Goal: Information Seeking & Learning: Learn about a topic

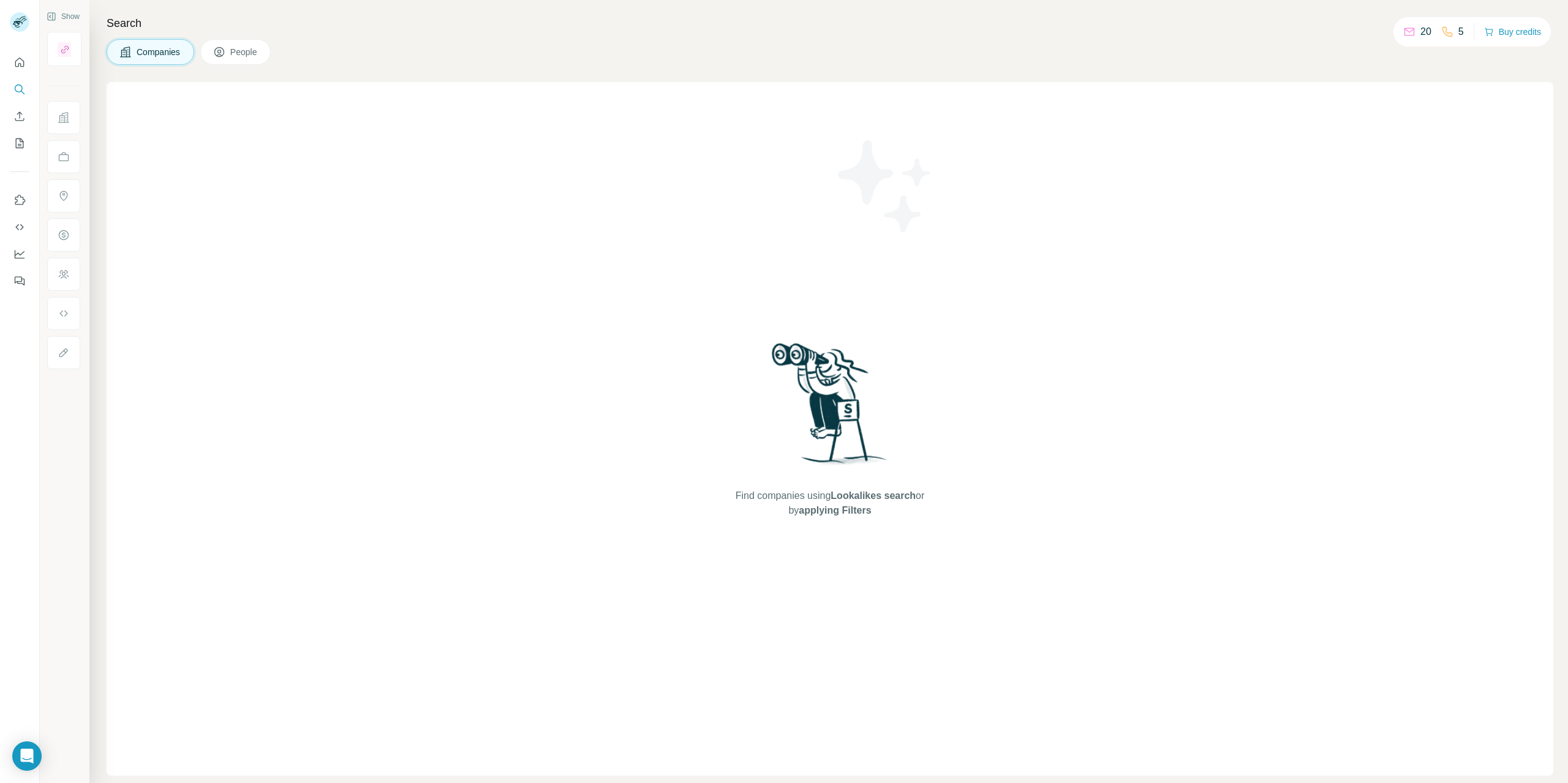
click at [141, 19] on h4 "Search" at bounding box center [830, 23] width 1447 height 17
click at [132, 25] on h4 "Search" at bounding box center [830, 23] width 1447 height 17
click at [161, 230] on div "Find companies using Lookalikes search or by applying Filters" at bounding box center [830, 428] width 1447 height 693
click at [18, 89] on icon "Search" at bounding box center [19, 89] width 12 height 12
click at [793, 352] on img at bounding box center [829, 408] width 127 height 137
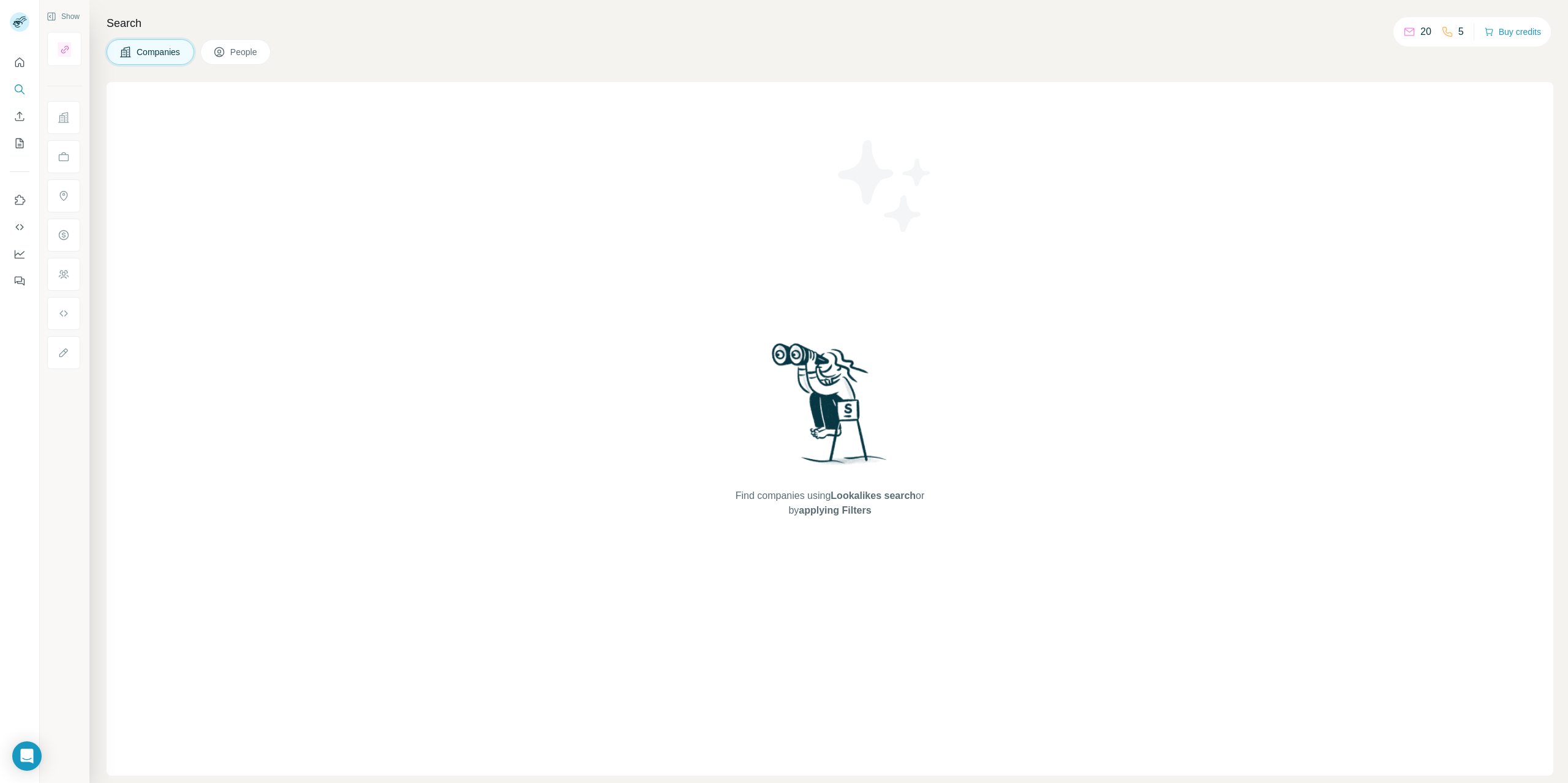
click at [150, 50] on span "Companies" at bounding box center [159, 52] width 45 height 12
click at [226, 51] on button "People" at bounding box center [236, 52] width 71 height 26
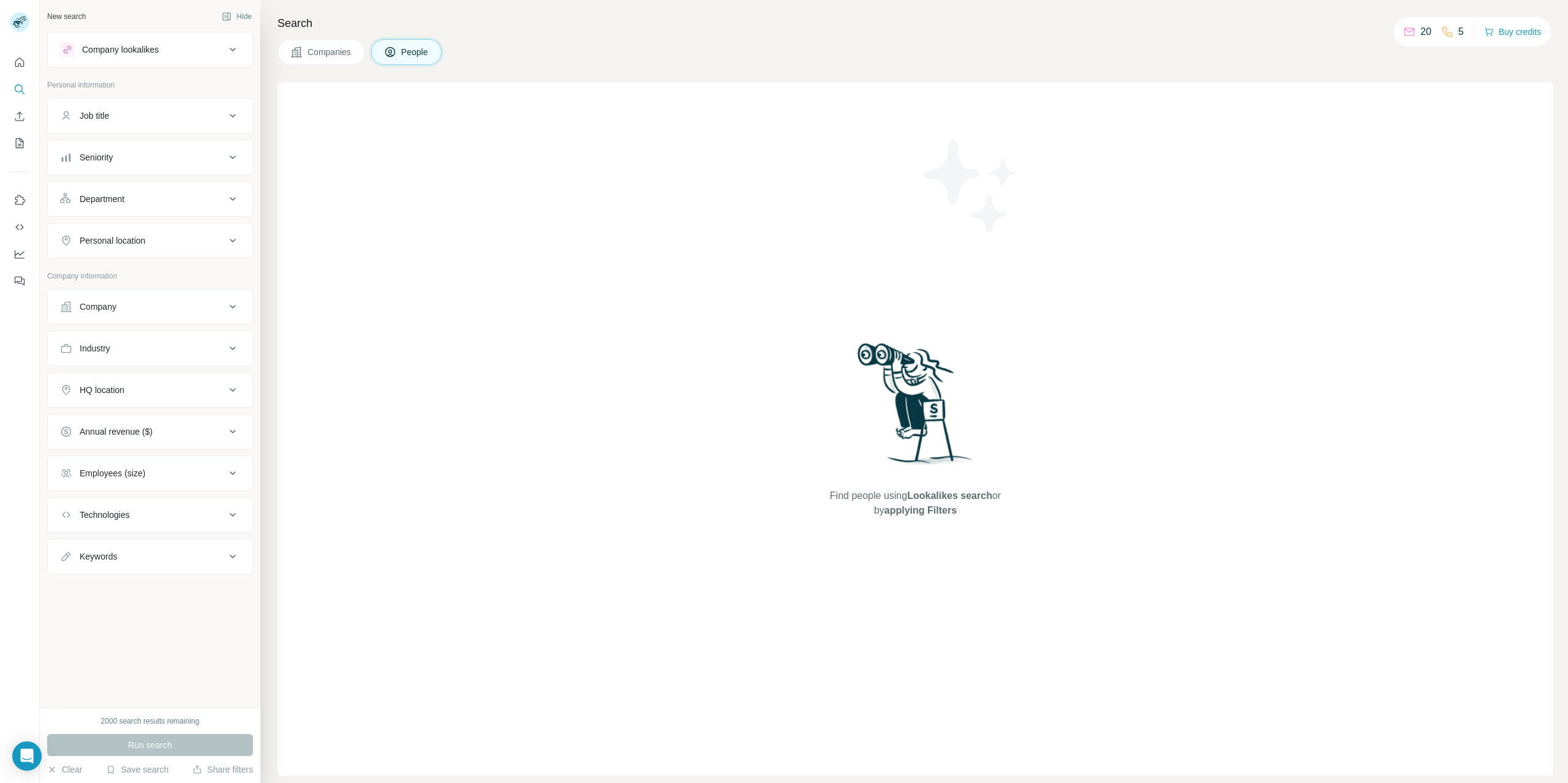
click at [224, 396] on button "HQ location" at bounding box center [150, 390] width 205 height 30
click at [224, 386] on div "HQ location" at bounding box center [143, 390] width 165 height 12
click at [88, 16] on div "New search Hide" at bounding box center [150, 16] width 206 height 18
click at [110, 52] on div "Company lookalikes" at bounding box center [120, 49] width 77 height 12
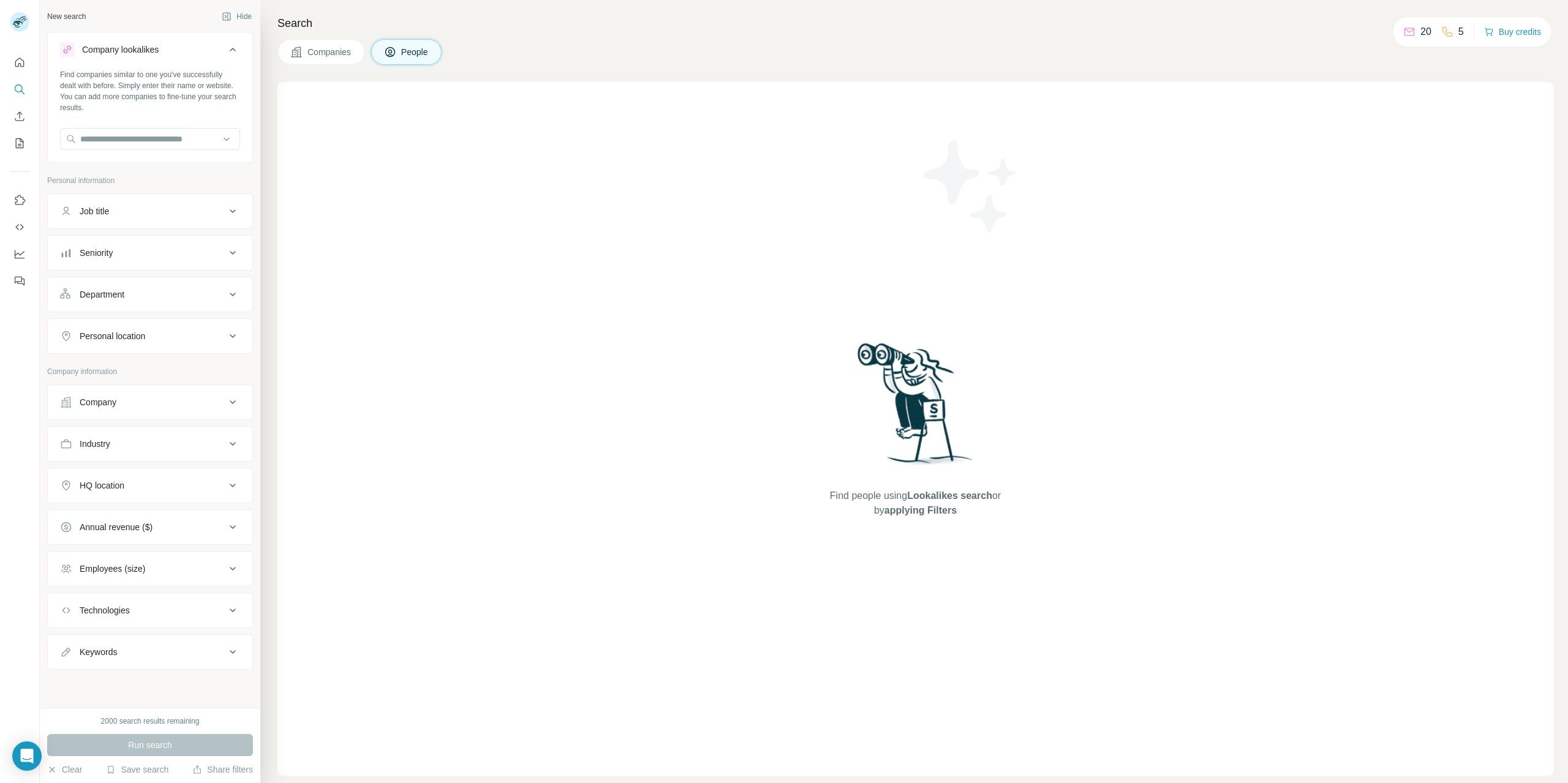
click at [115, 52] on div "Company lookalikes" at bounding box center [120, 49] width 77 height 12
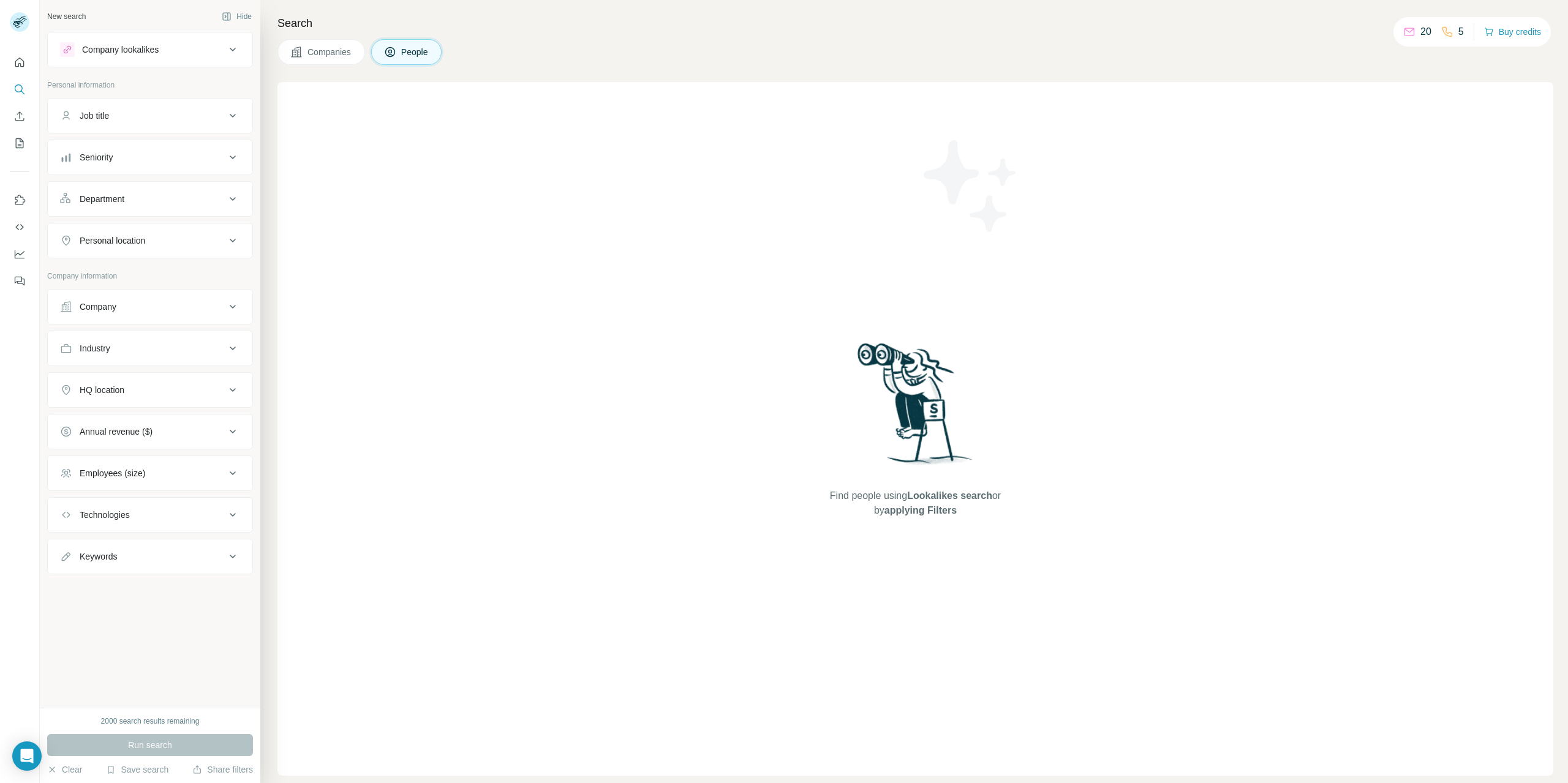
click at [126, 107] on button "Job title" at bounding box center [150, 116] width 205 height 30
click at [126, 114] on div "Job title" at bounding box center [143, 115] width 165 height 12
click at [130, 154] on div "Seniority" at bounding box center [143, 157] width 165 height 12
click at [130, 162] on div "Seniority" at bounding box center [143, 157] width 165 height 12
click at [146, 197] on div "Department" at bounding box center [143, 199] width 165 height 12
